Goal: Task Accomplishment & Management: Use online tool/utility

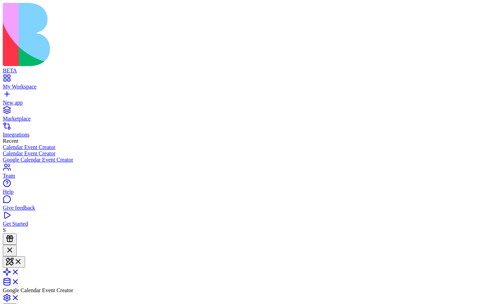
scroll to position [1119, 0]
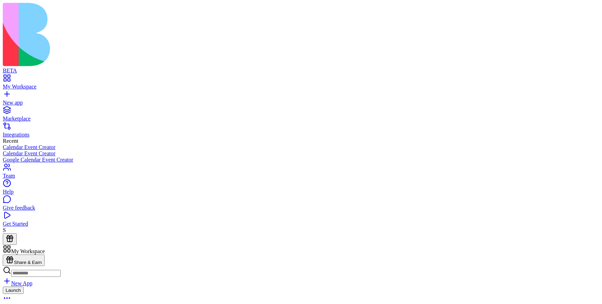
scroll to position [220, 0]
click at [20, 266] on link at bounding box center [11, 269] width 17 height 6
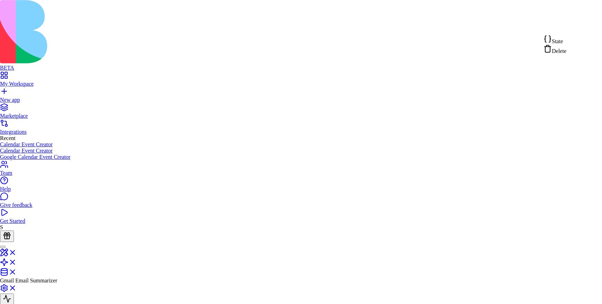
click at [555, 40] on div "State" at bounding box center [555, 40] width 23 height 10
